Goal: Obtain resource: Download file/media

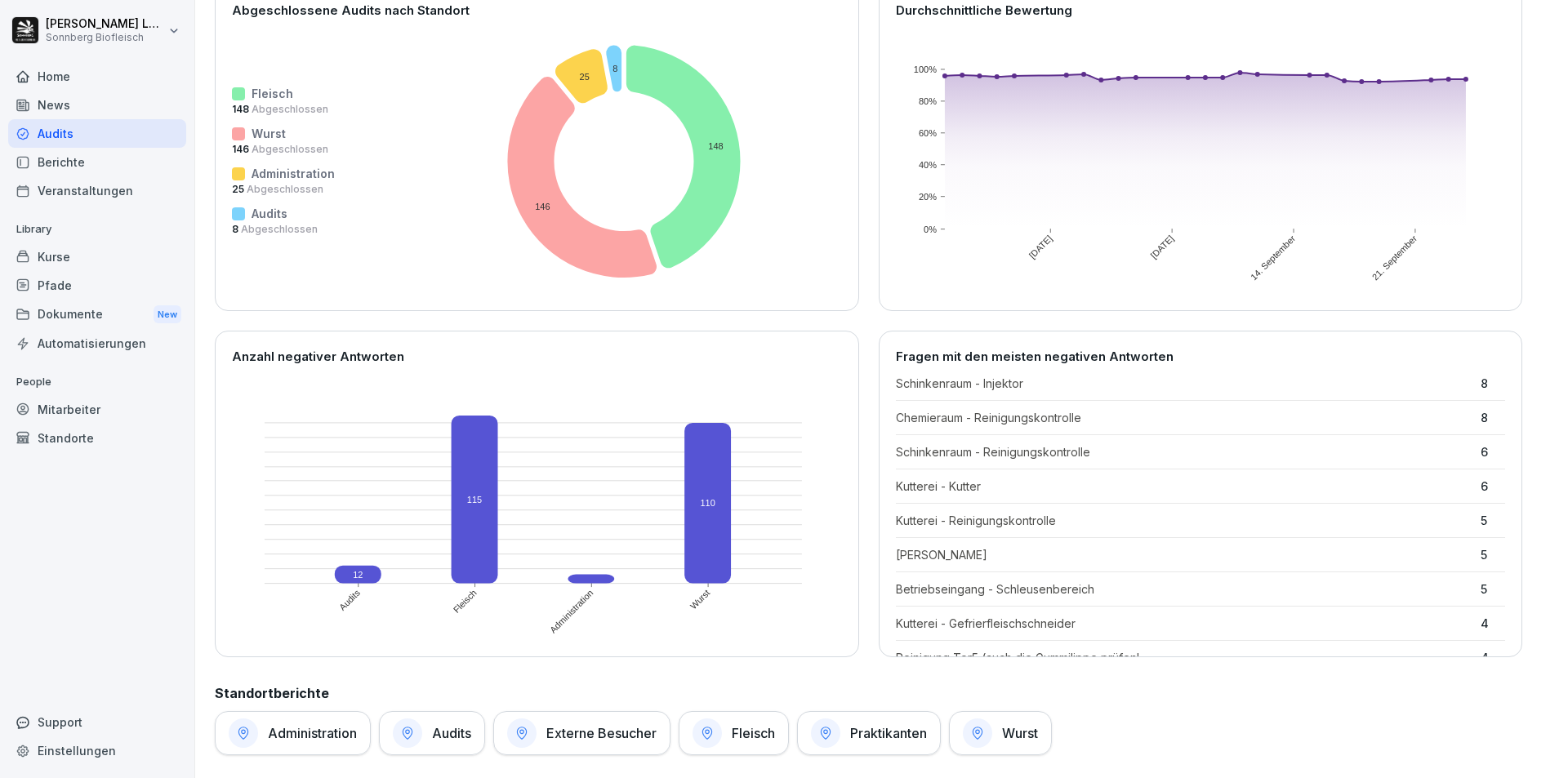
scroll to position [81, 0]
click at [83, 166] on div "Berichte" at bounding box center [97, 162] width 178 height 29
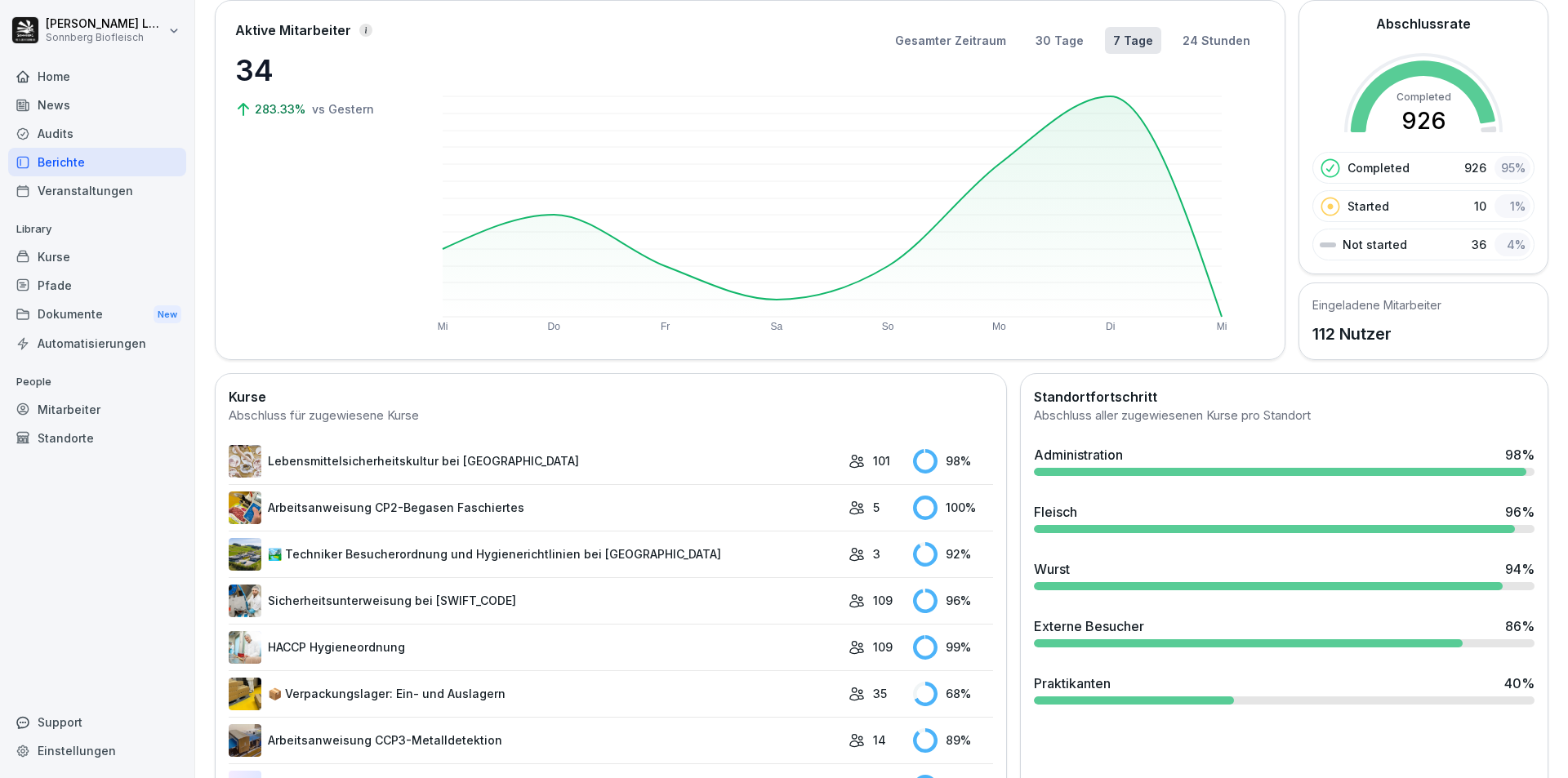
click at [129, 123] on div "Audits" at bounding box center [97, 134] width 178 height 29
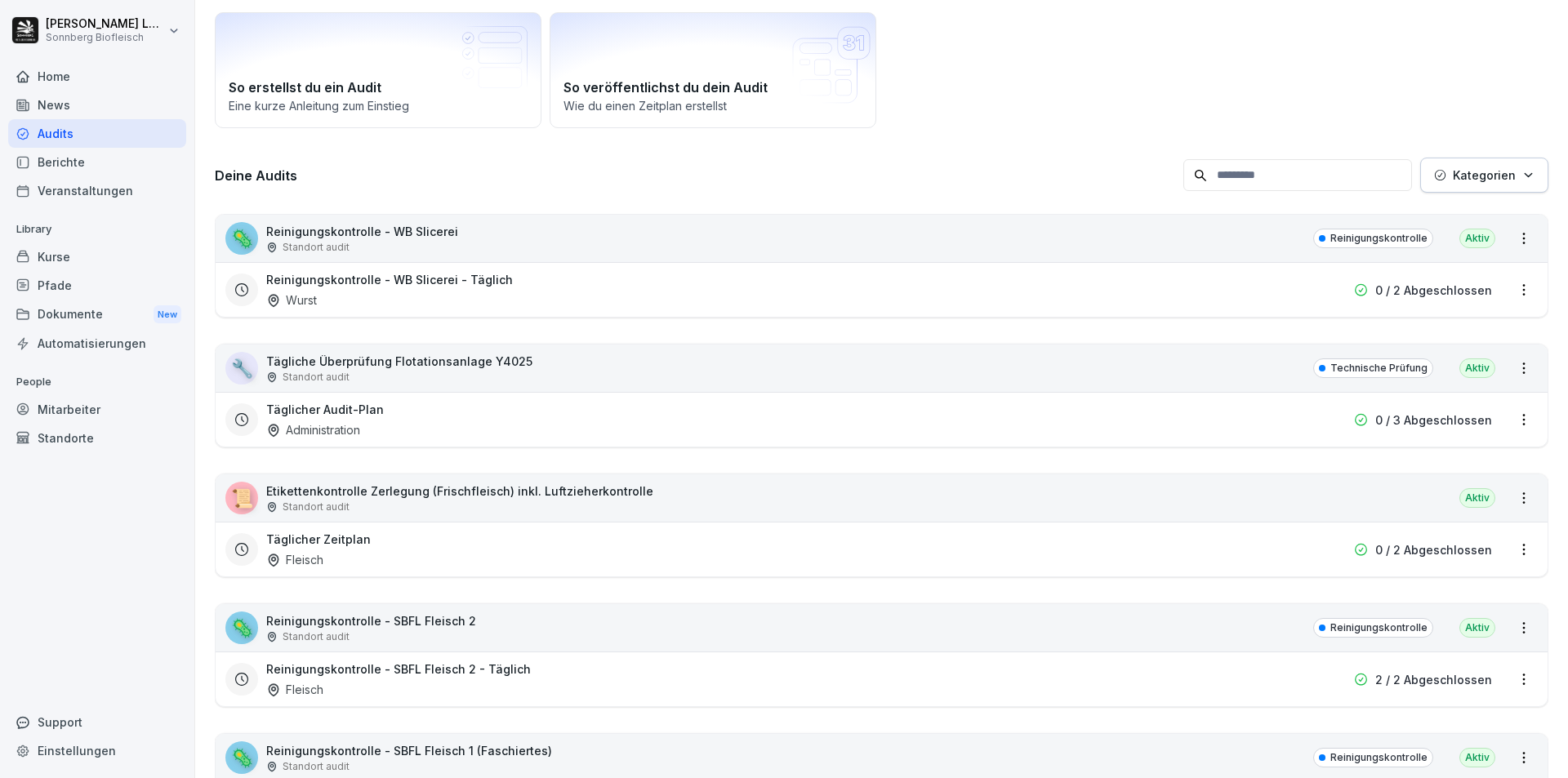
scroll to position [17, 0]
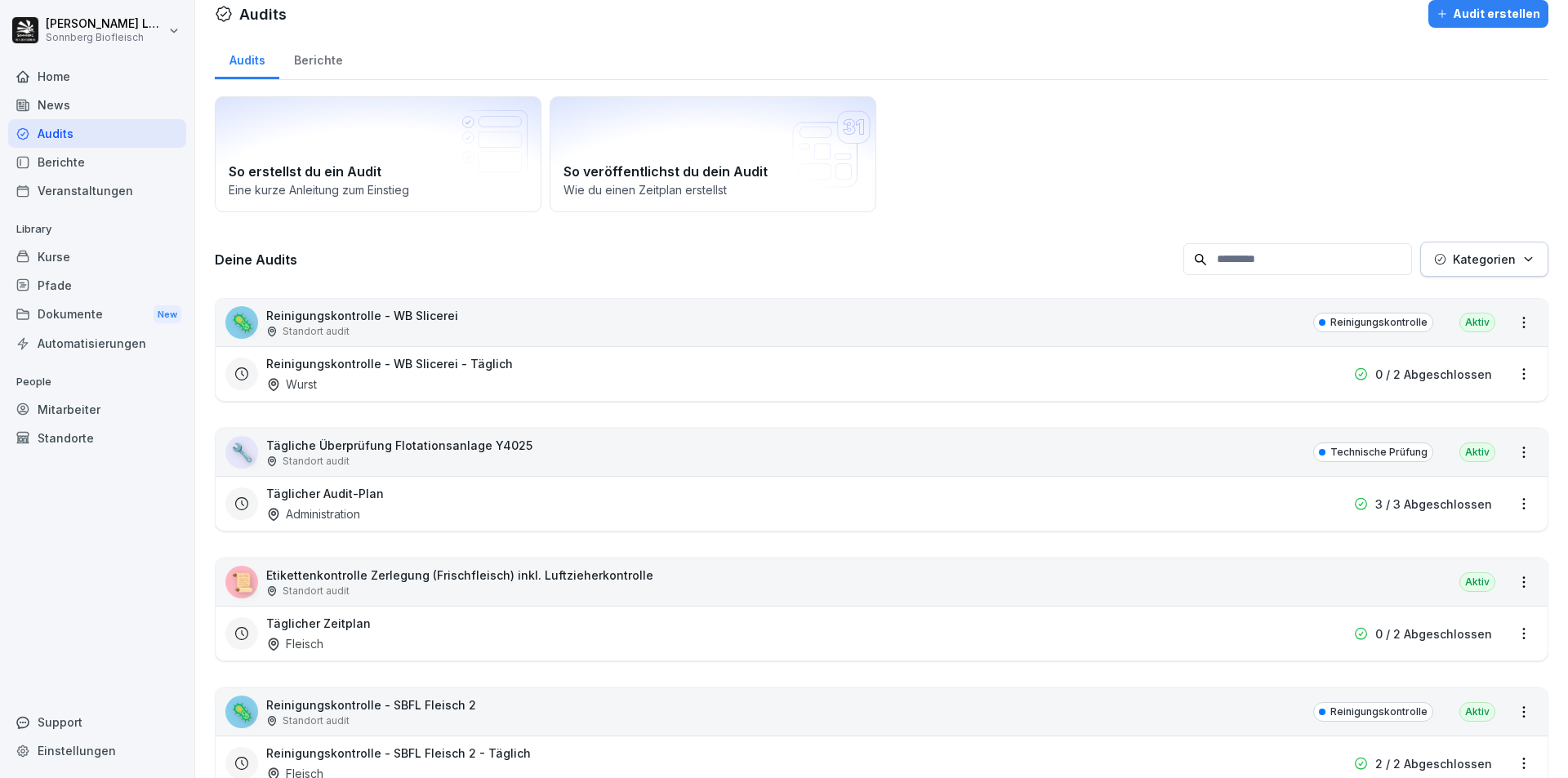
click at [1226, 268] on input at bounding box center [1298, 259] width 229 height 31
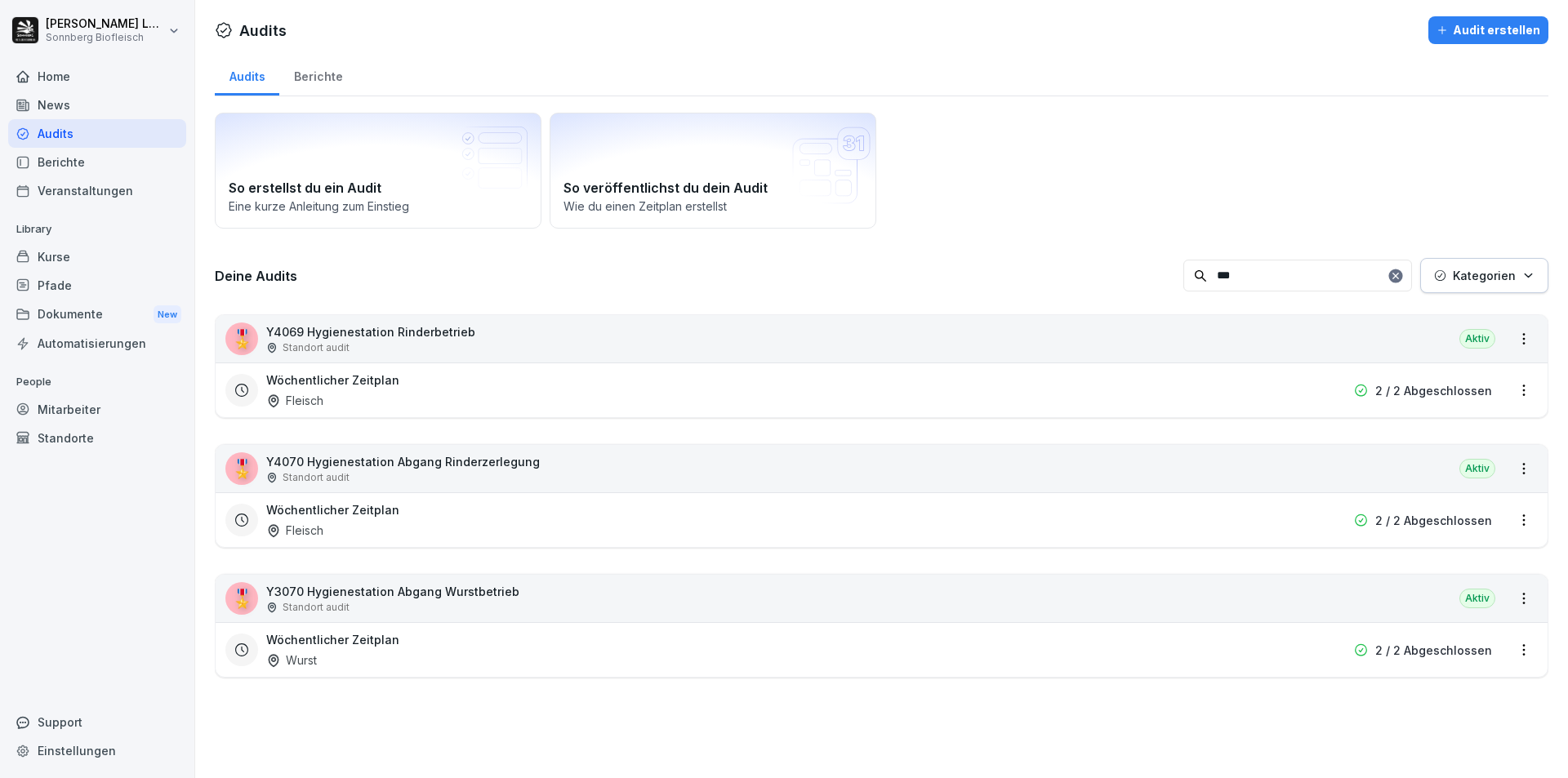
scroll to position [0, 0]
type input "*****"
click at [1026, 343] on div "🎖️ Y4069 Hygienestation Rinderbetrieb Standort audit [GEOGRAPHIC_DATA]" at bounding box center [881, 339] width 1332 height 47
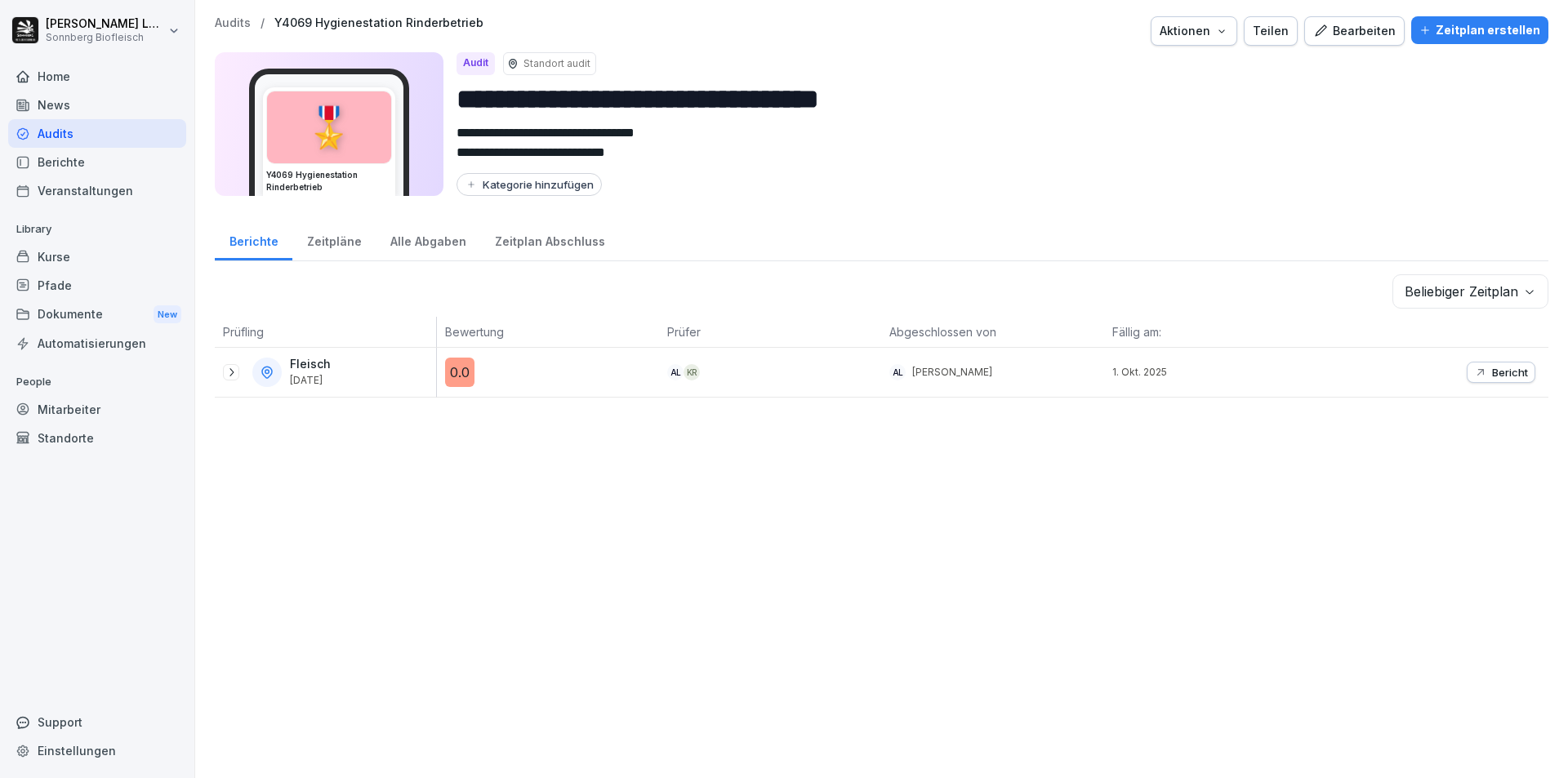
click at [1492, 368] on p "Bericht" at bounding box center [1509, 372] width 36 height 13
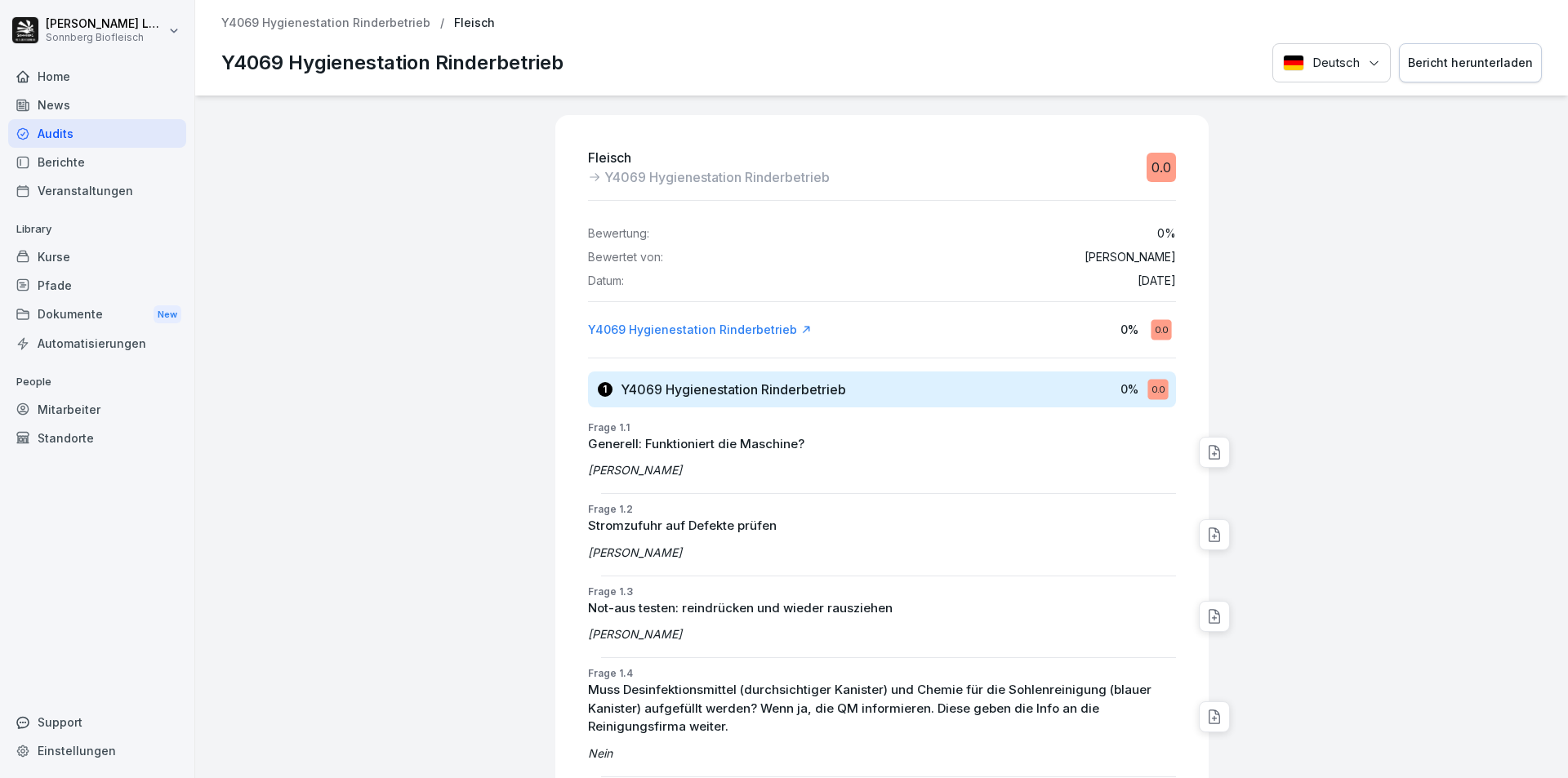
click at [1451, 59] on div "Bericht herunterladen" at bounding box center [1470, 63] width 125 height 18
click at [300, 14] on div "Y4069 Hygienestation Rinderbetrieb / Fleisch Y4069 Hygienestation Rinderbetrieb…" at bounding box center [881, 47] width 1373 height 95
click at [307, 25] on p "Y4069 Hygienestation Rinderbetrieb" at bounding box center [325, 24] width 209 height 14
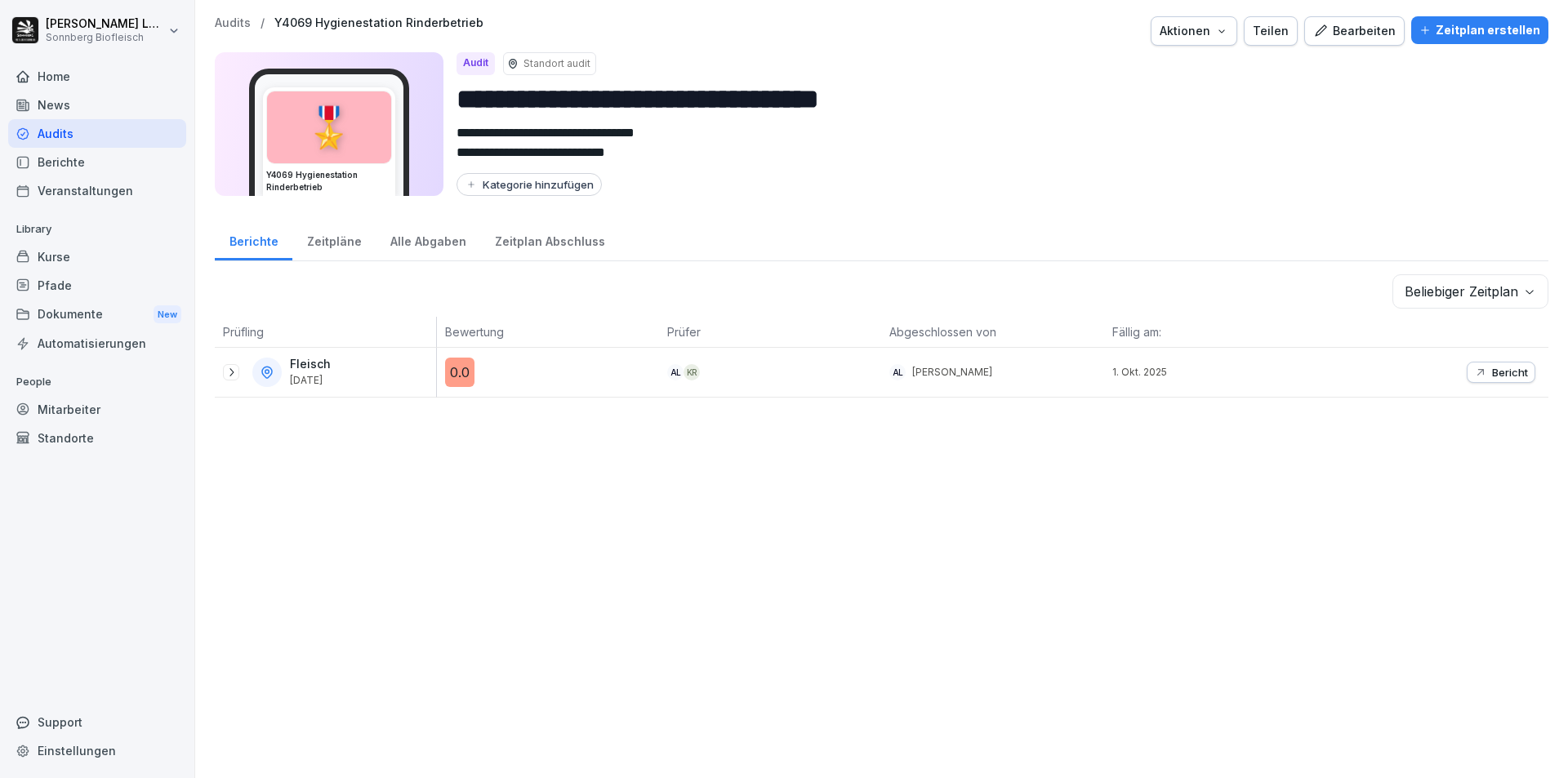
click at [249, 19] on p "Audits" at bounding box center [232, 24] width 36 height 14
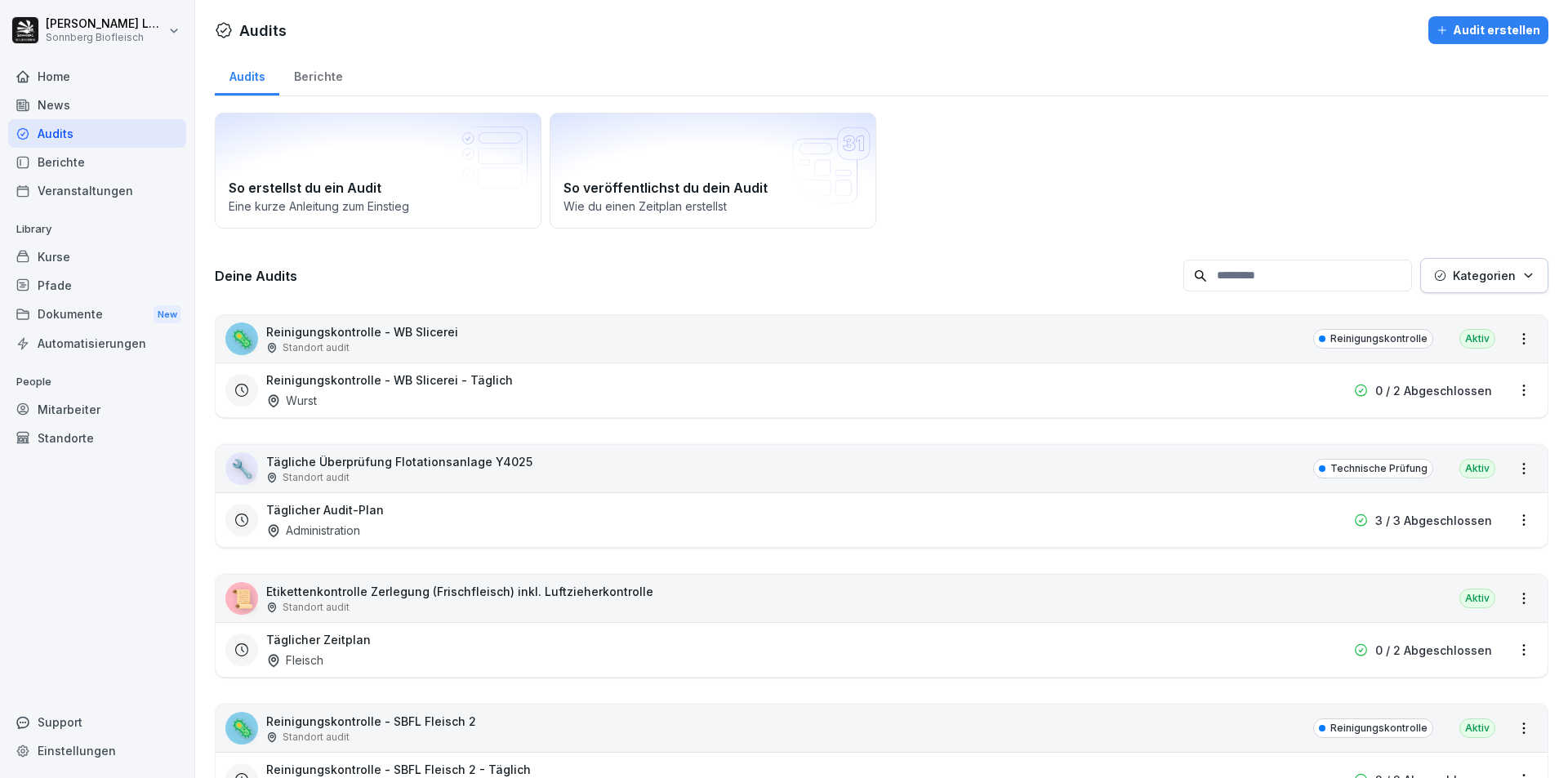
click at [1252, 282] on input at bounding box center [1298, 275] width 229 height 31
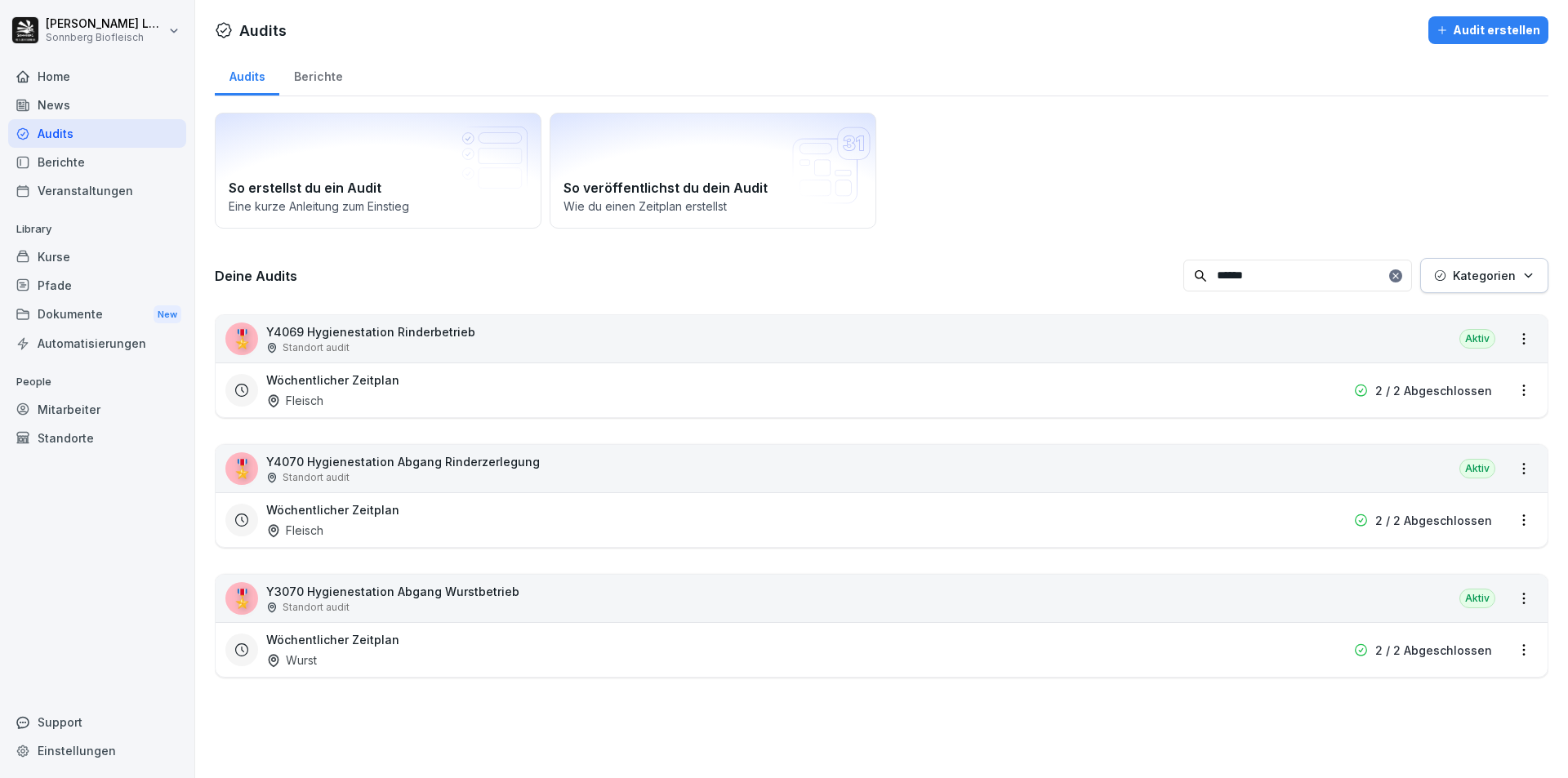
type input "******"
click at [1102, 475] on div "🎖️ Y4070 Hygienestation Abgang Rinderzerlegung Standort audit [GEOGRAPHIC_DATA]" at bounding box center [881, 469] width 1332 height 47
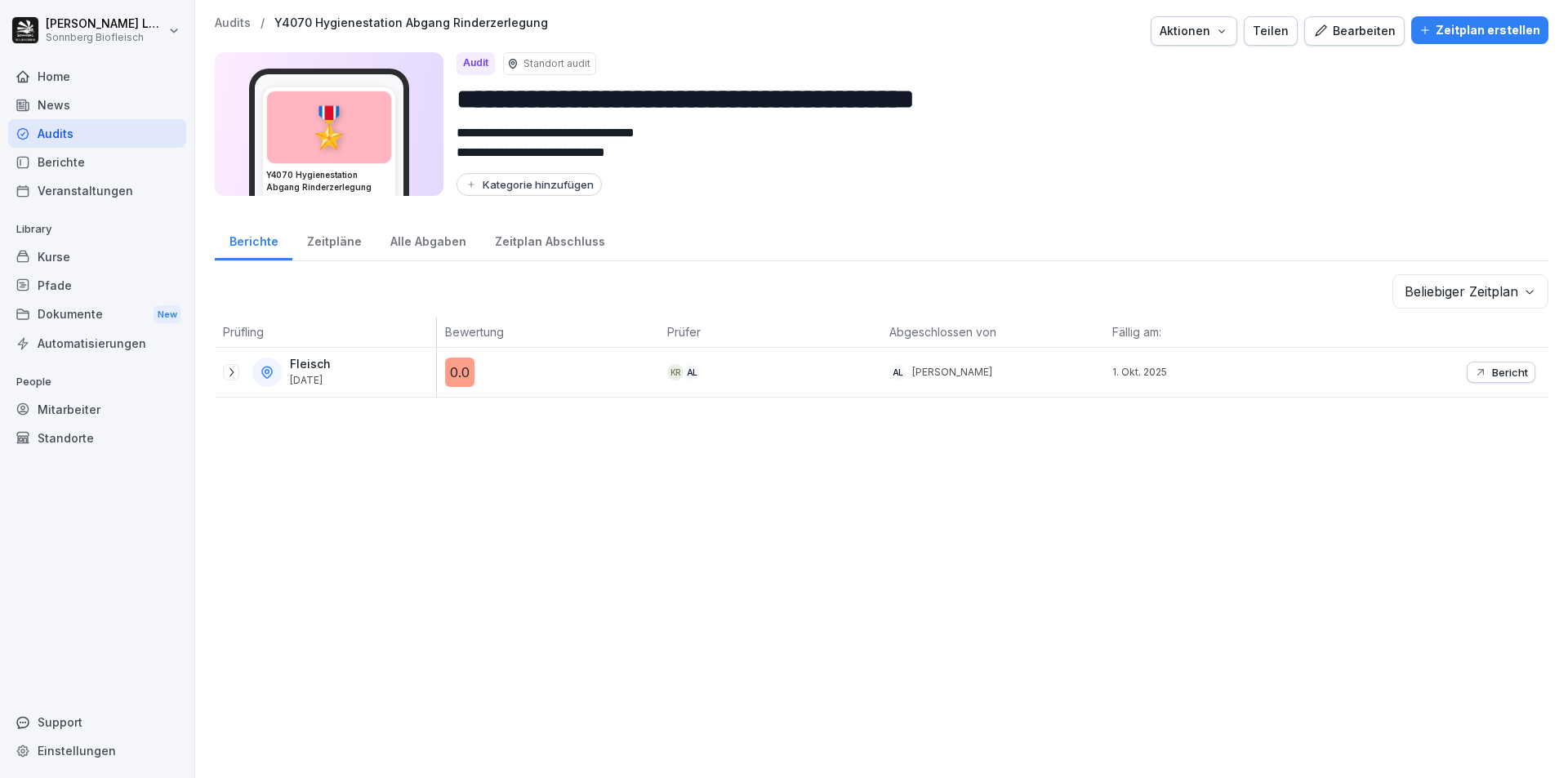
click at [553, 377] on div "0.0" at bounding box center [552, 373] width 214 height 30
click at [238, 371] on div at bounding box center [231, 372] width 17 height 17
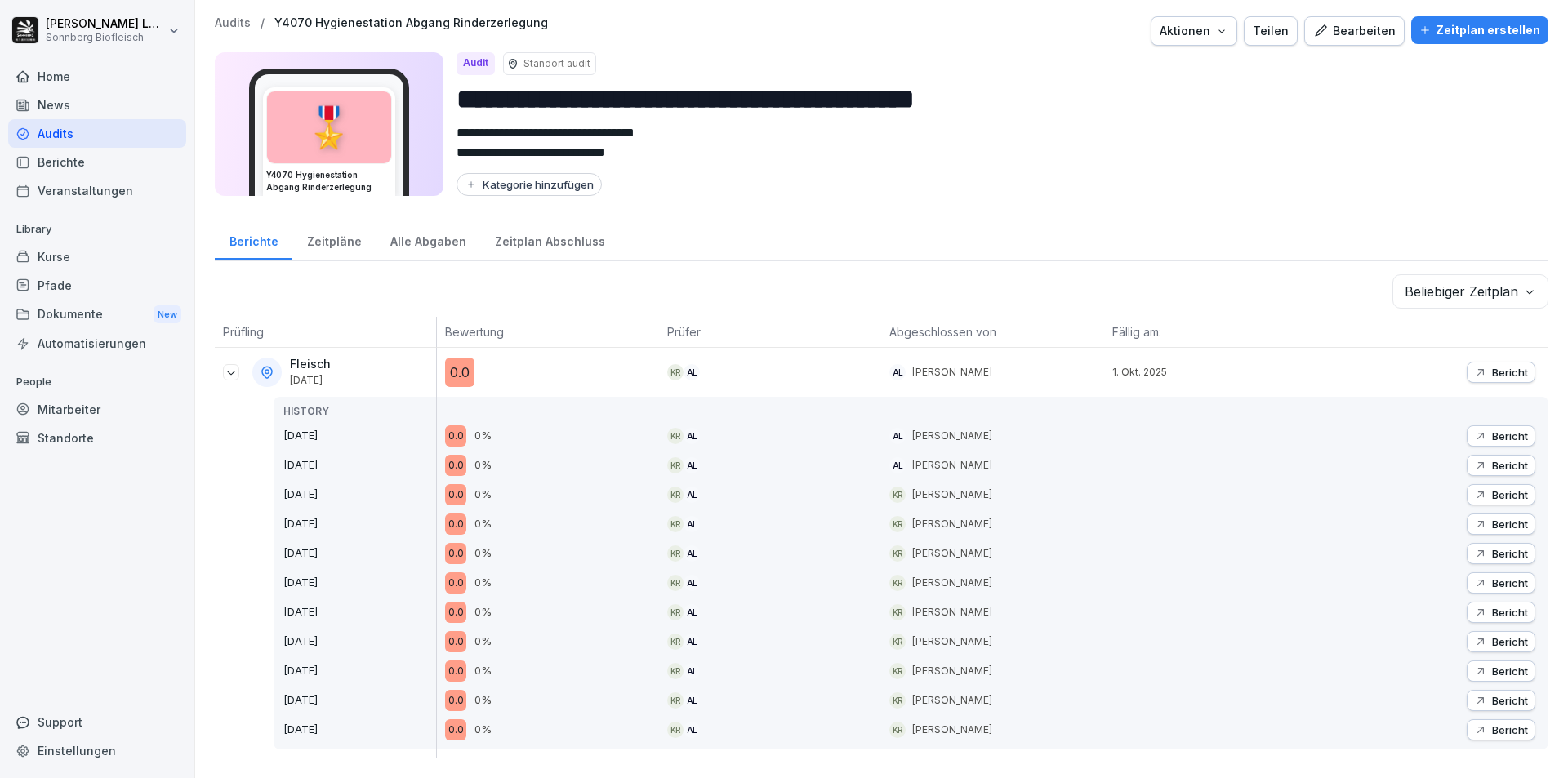
click at [1475, 371] on div "Bericht" at bounding box center [1502, 372] width 54 height 13
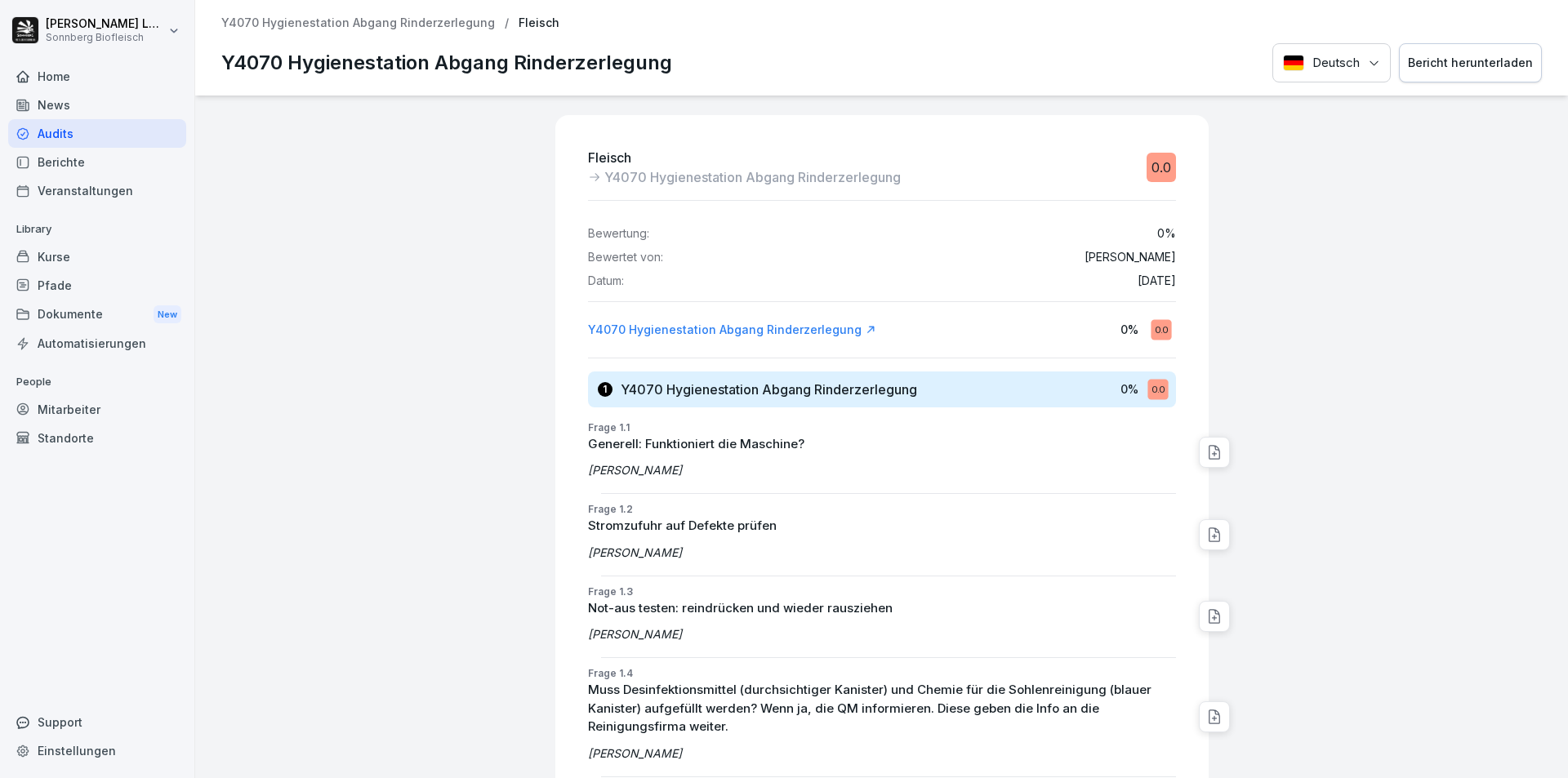
click at [1450, 69] on div "Bericht herunterladen" at bounding box center [1470, 63] width 125 height 18
click at [286, 18] on p "Y4070 Hygienestation Abgang Rinderzerlegung" at bounding box center [357, 24] width 273 height 14
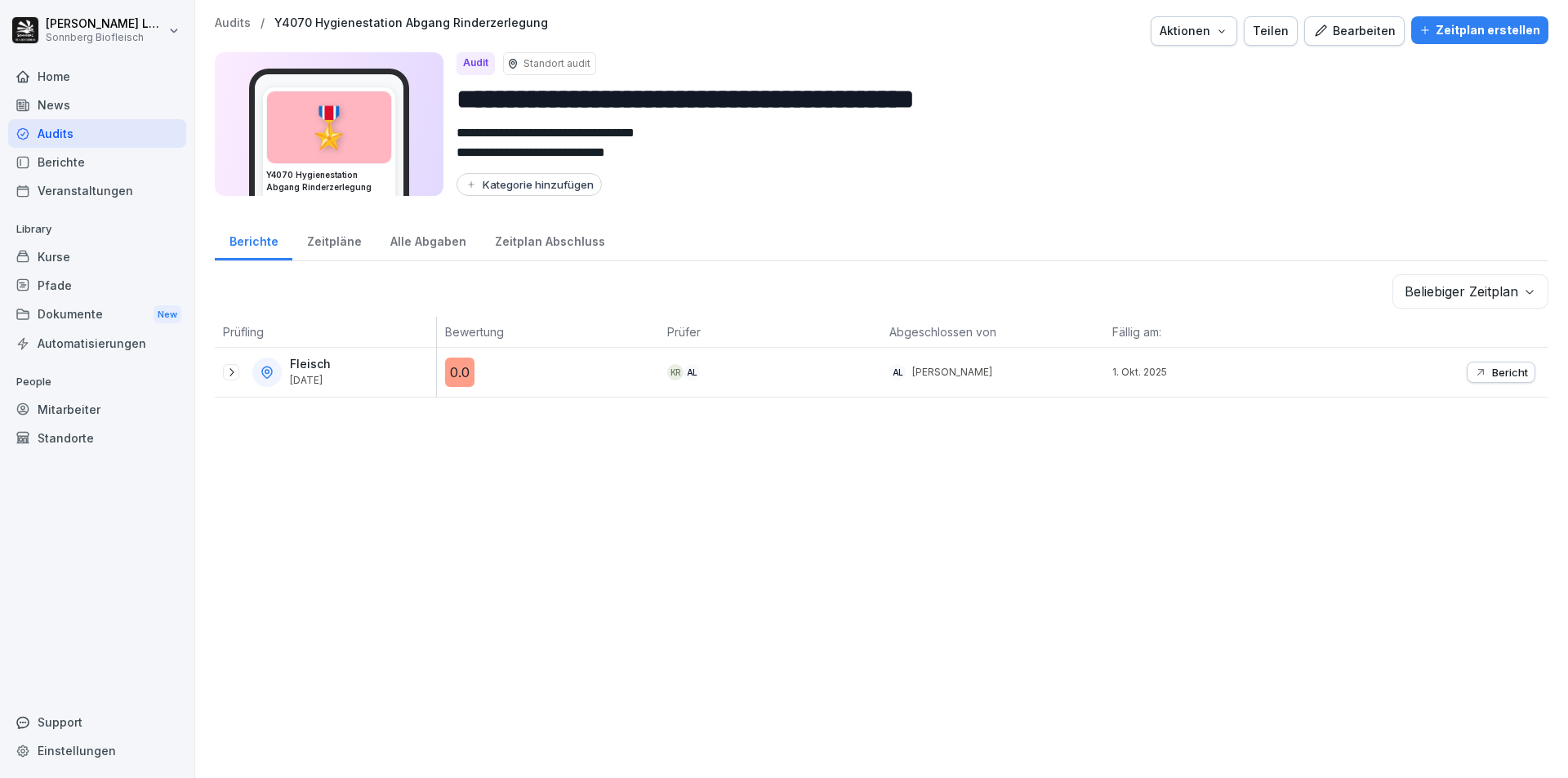
click at [227, 17] on p "Audits" at bounding box center [232, 24] width 36 height 14
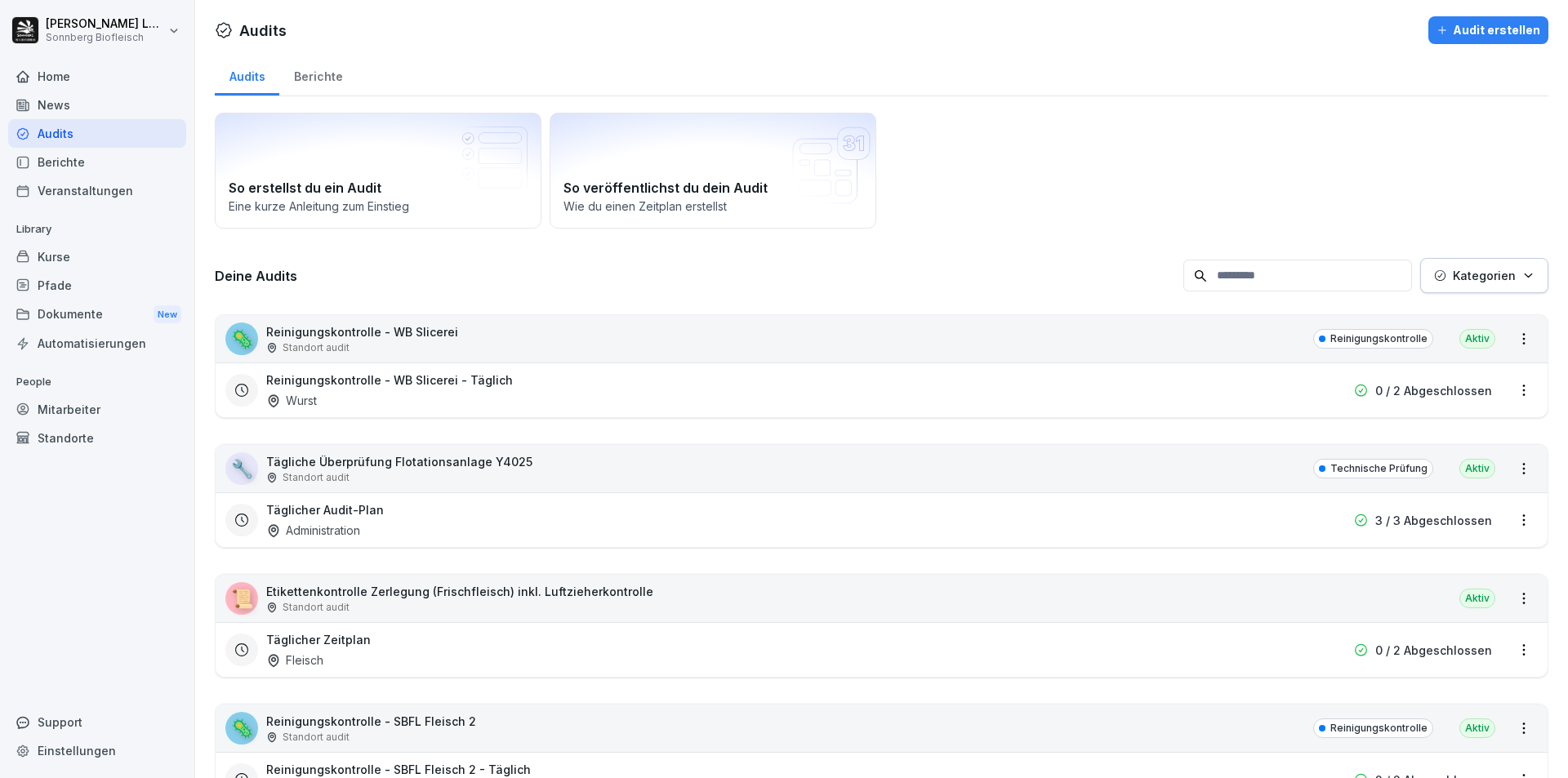
click at [1291, 279] on input at bounding box center [1298, 275] width 229 height 31
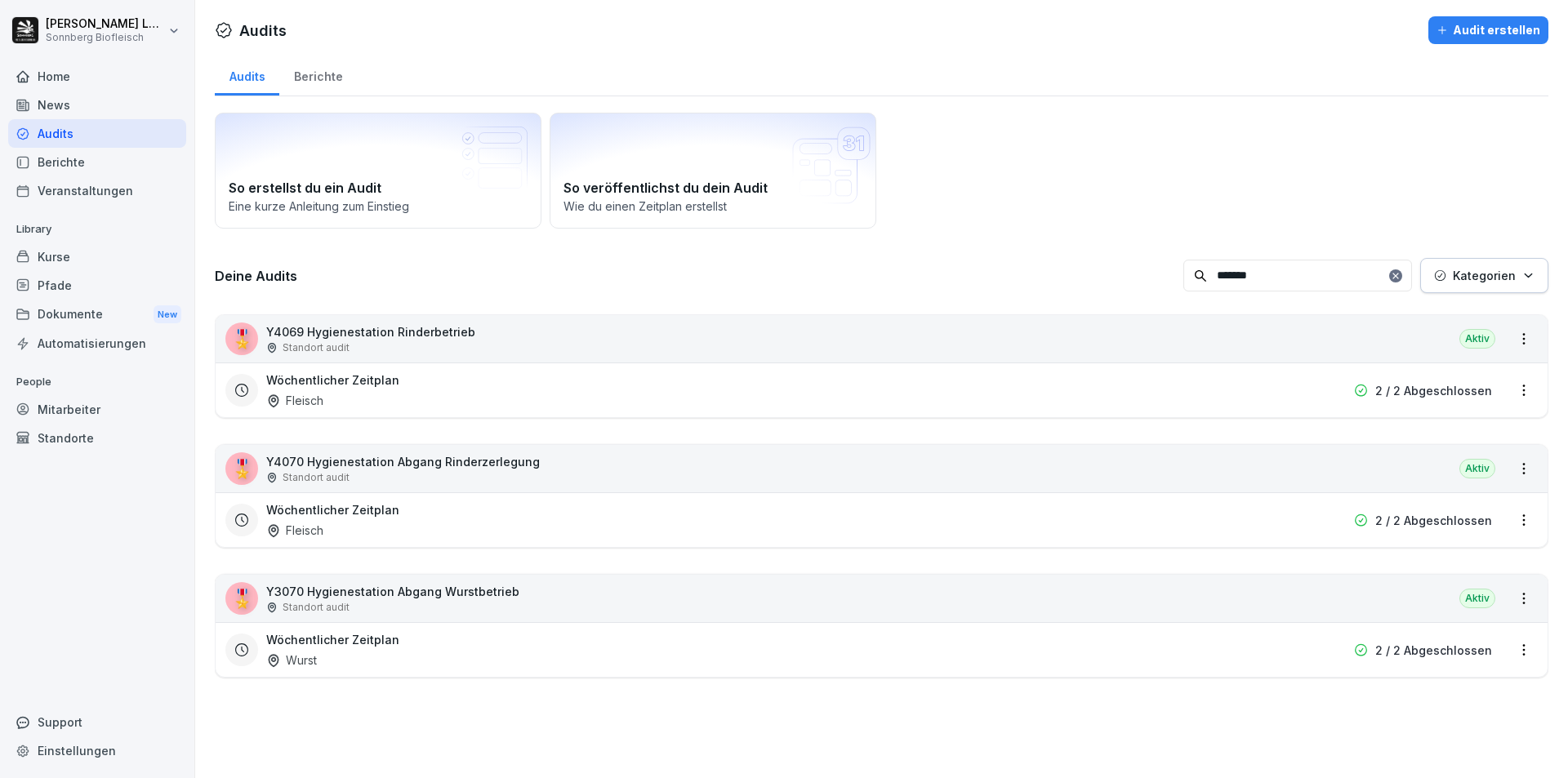
type input "*******"
click at [969, 606] on div "🎖️ Y3070 Hygienestation Abgang Wurstbetrieb Standort audit [GEOGRAPHIC_DATA]" at bounding box center [881, 598] width 1332 height 47
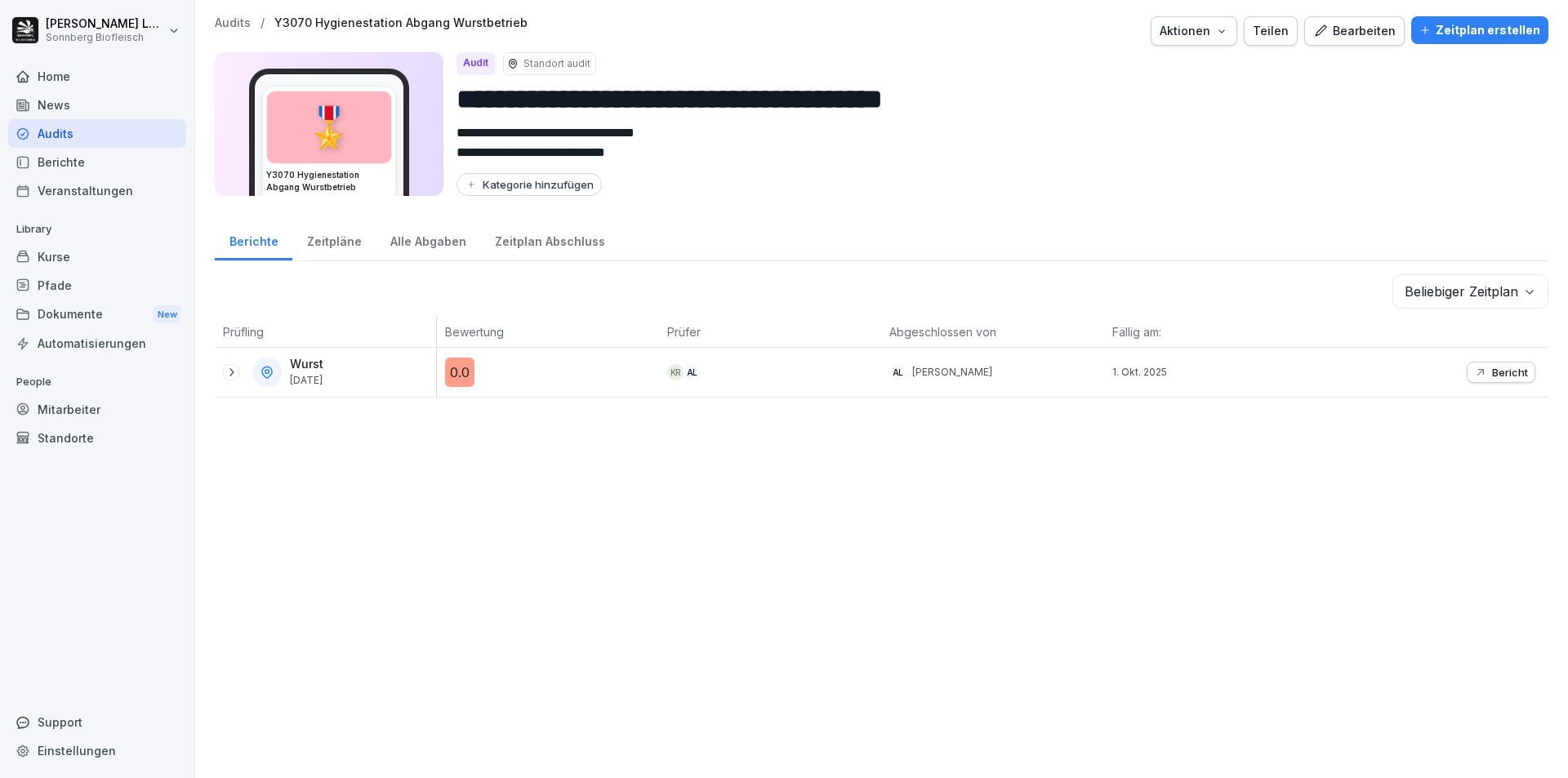
click at [224, 372] on div at bounding box center [231, 372] width 17 height 17
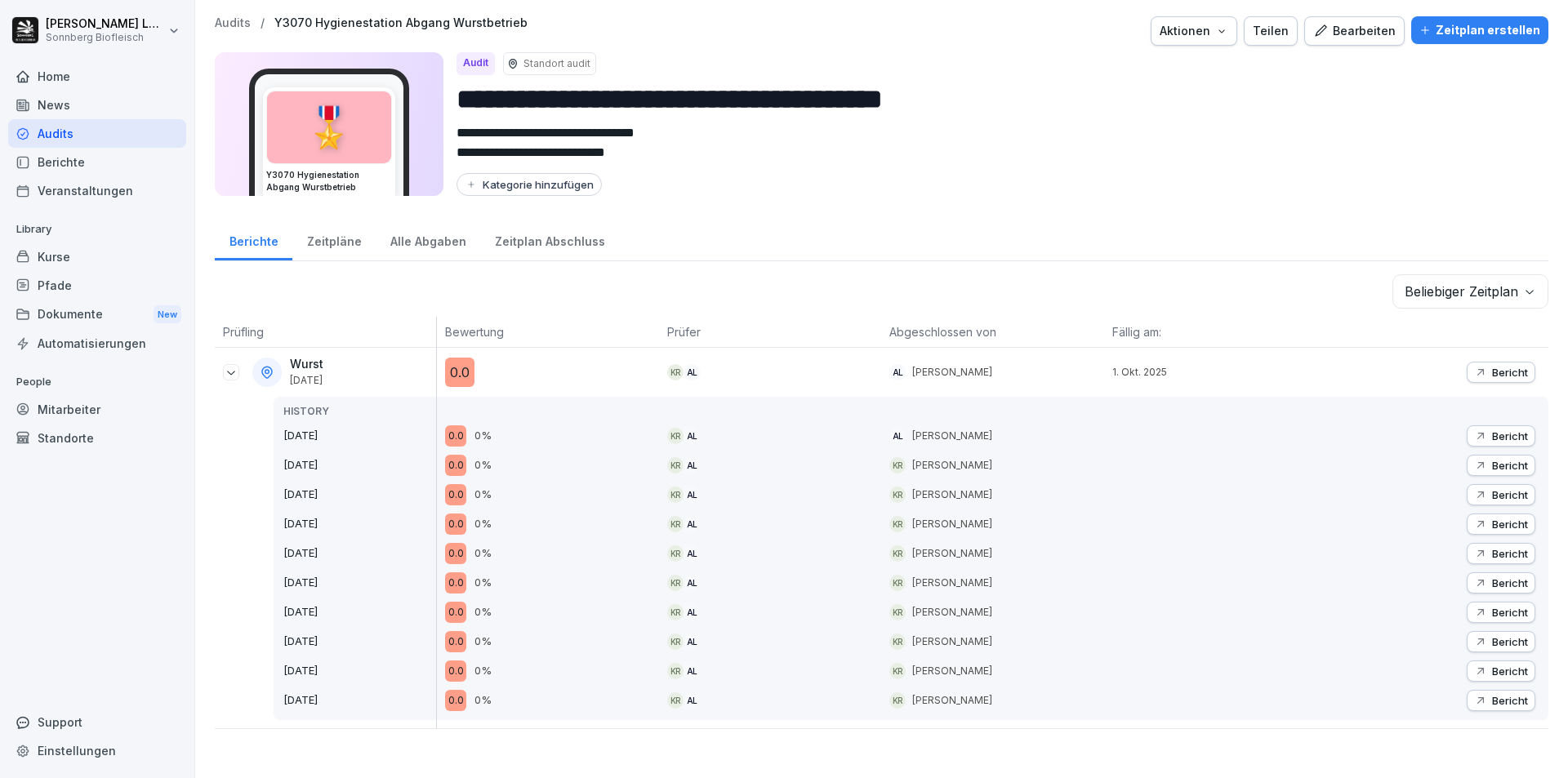
click at [1477, 374] on icon "button" at bounding box center [1480, 372] width 6 height 6
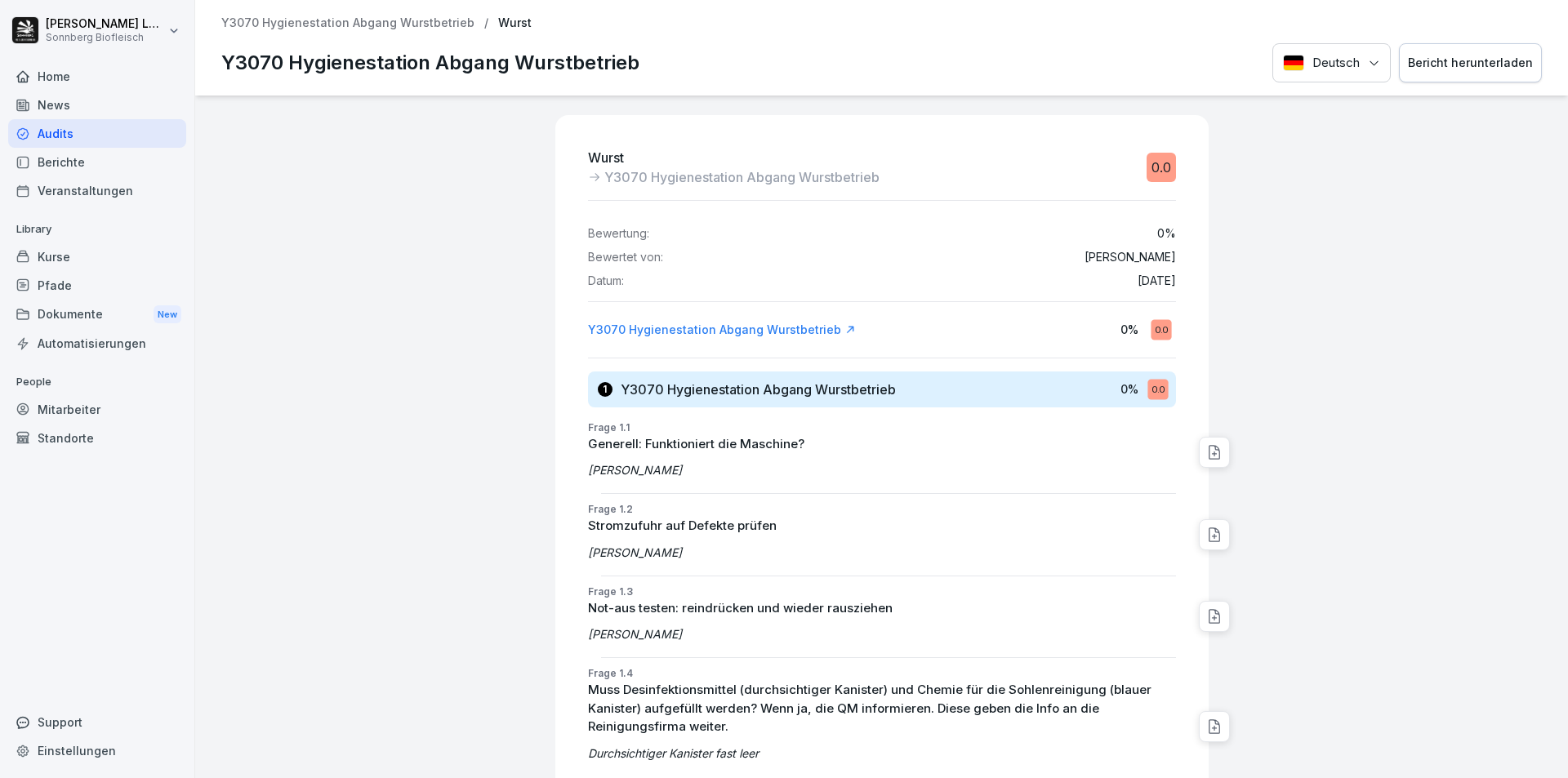
click at [1475, 64] on div "Bericht herunterladen" at bounding box center [1470, 63] width 125 height 18
